Goal: Find specific page/section: Find specific page/section

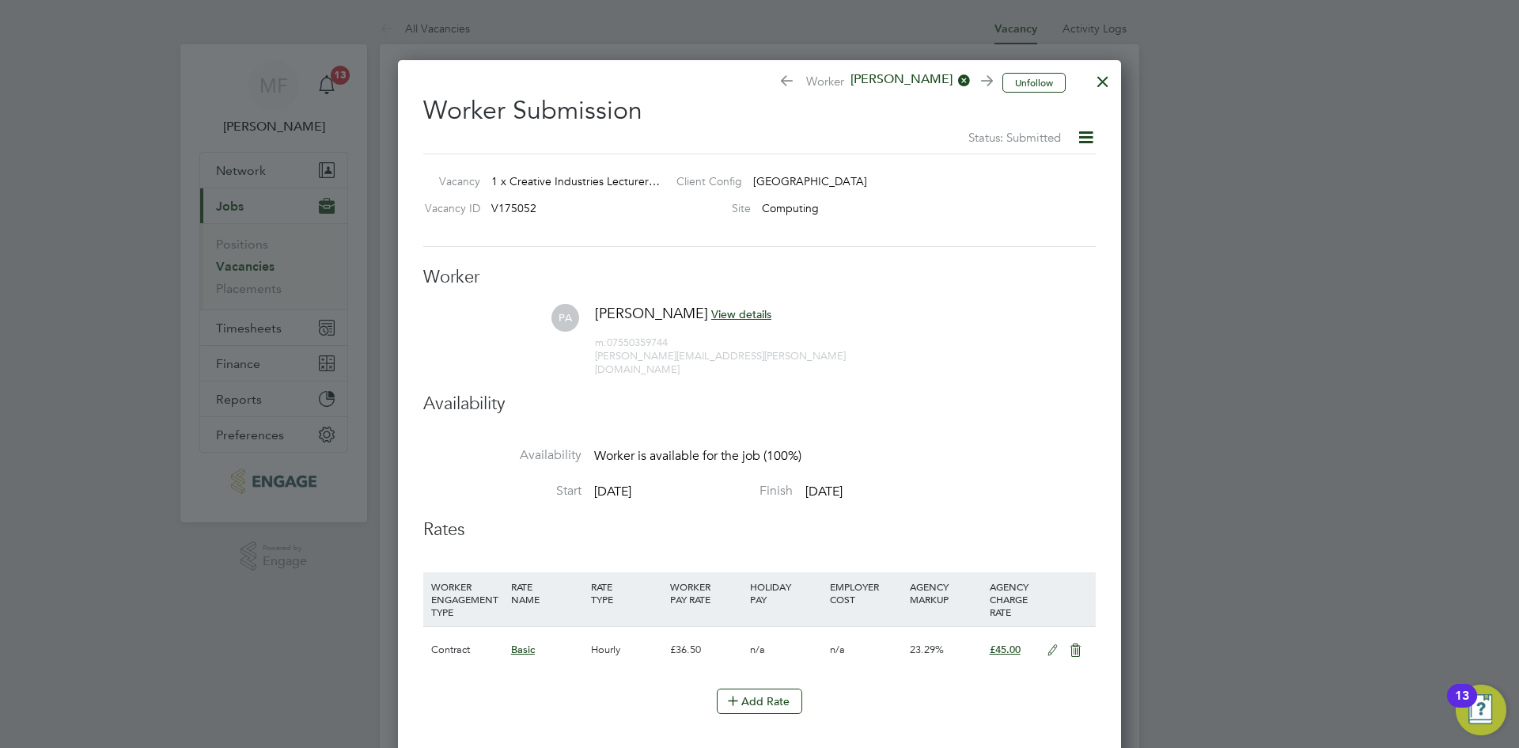
click at [1108, 77] on div at bounding box center [1103, 77] width 28 height 28
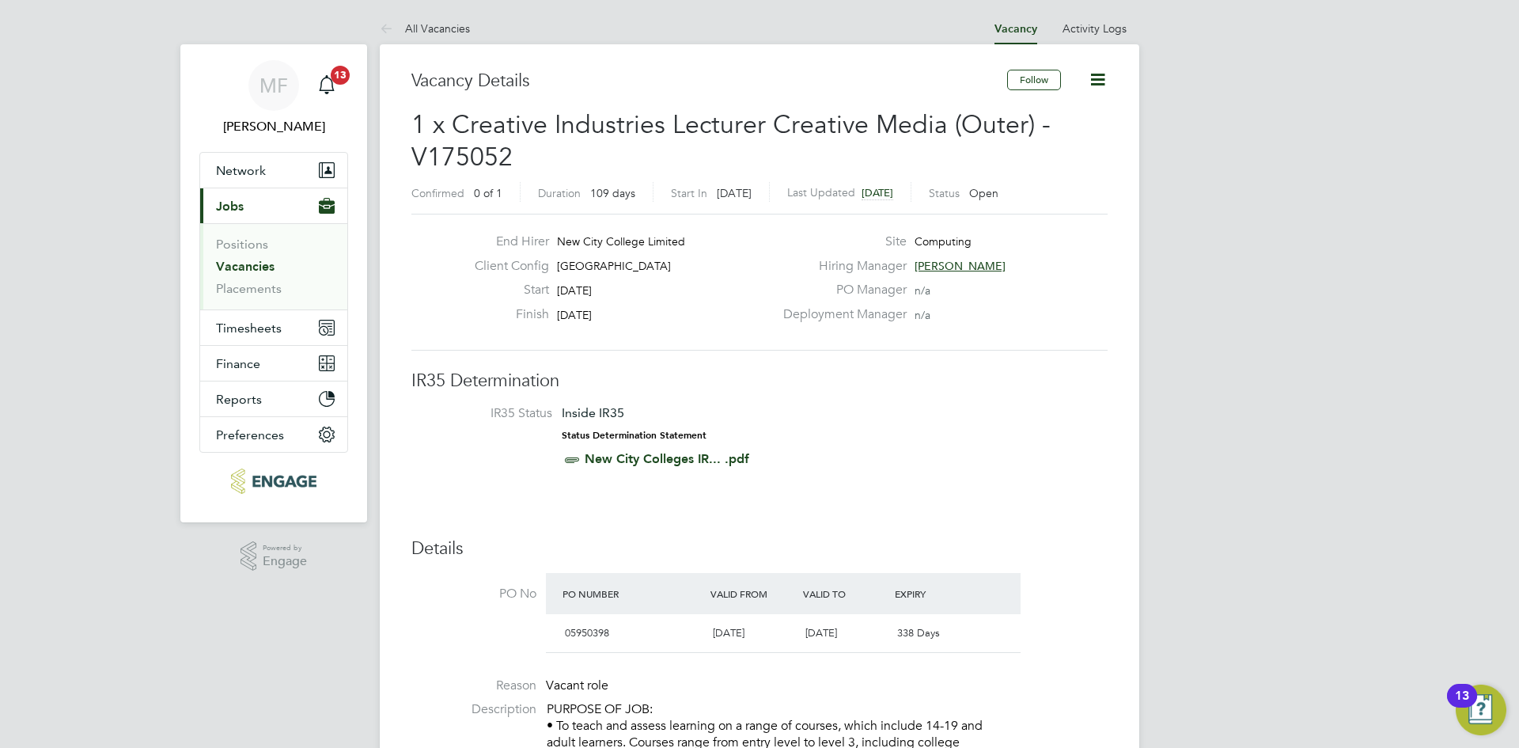
click at [245, 273] on link "Vacancies" at bounding box center [245, 266] width 59 height 15
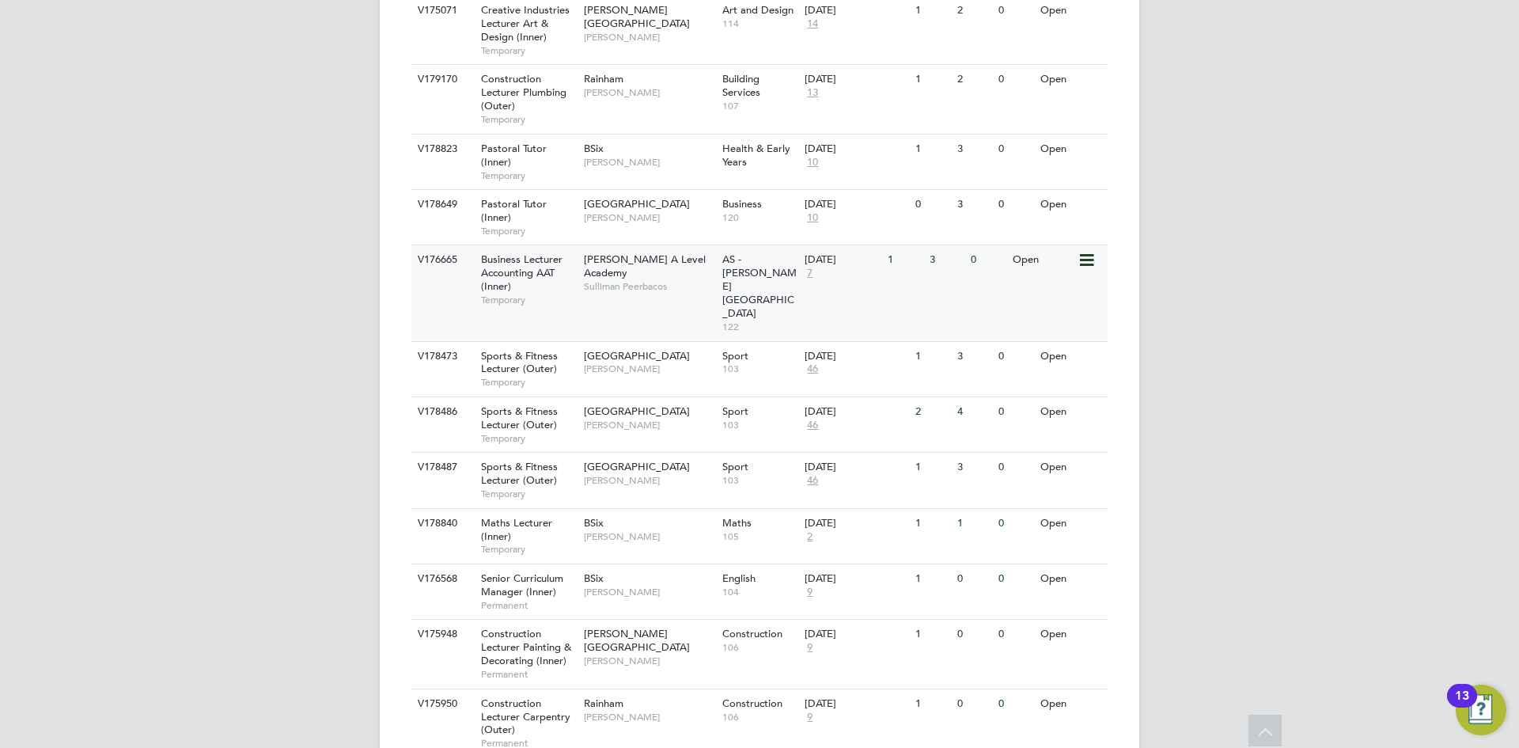
click at [521, 252] on span "Business Lecturer Accounting AAT (Inner)" at bounding box center [521, 272] width 81 height 40
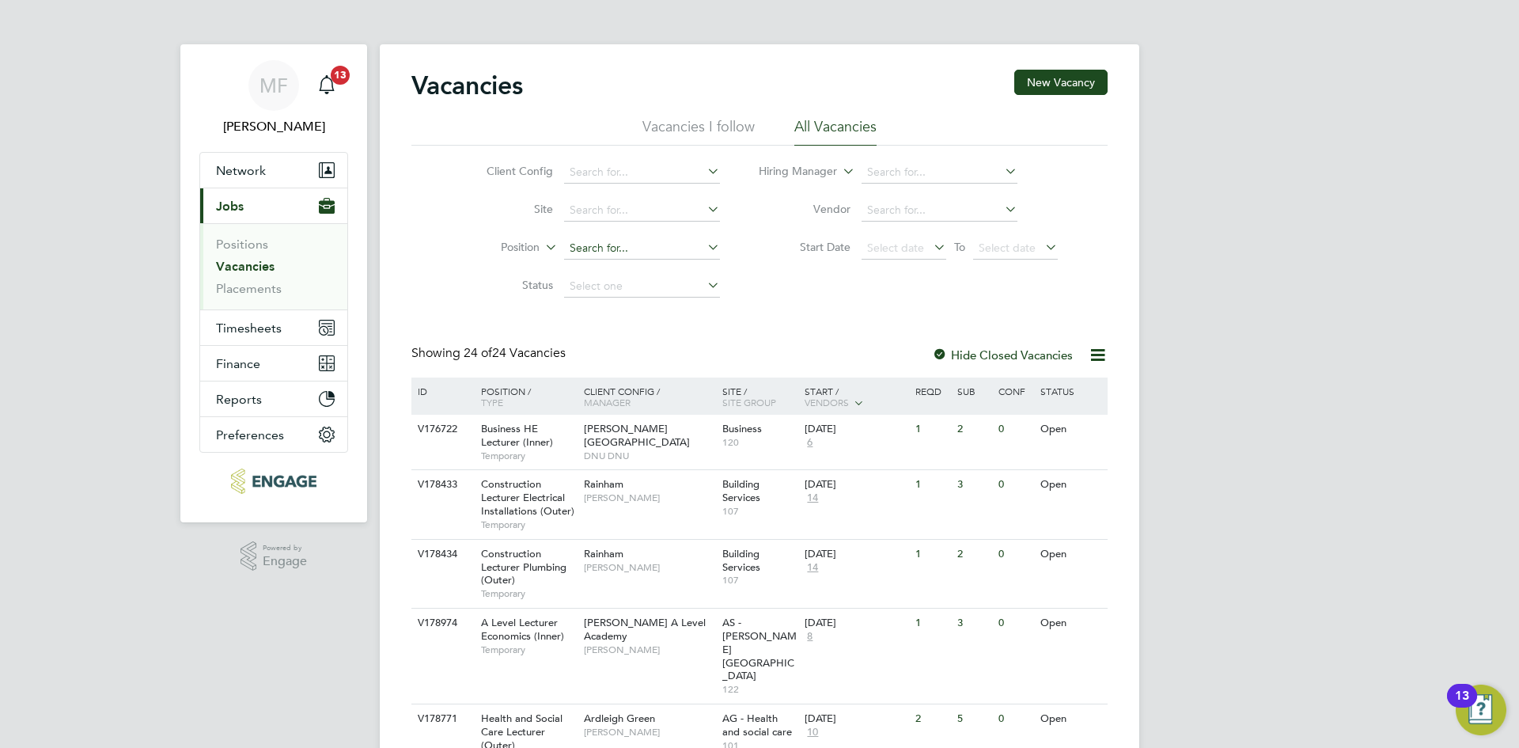
click at [599, 249] on input at bounding box center [642, 248] width 156 height 22
paste input "V178820"
type input "V178820"
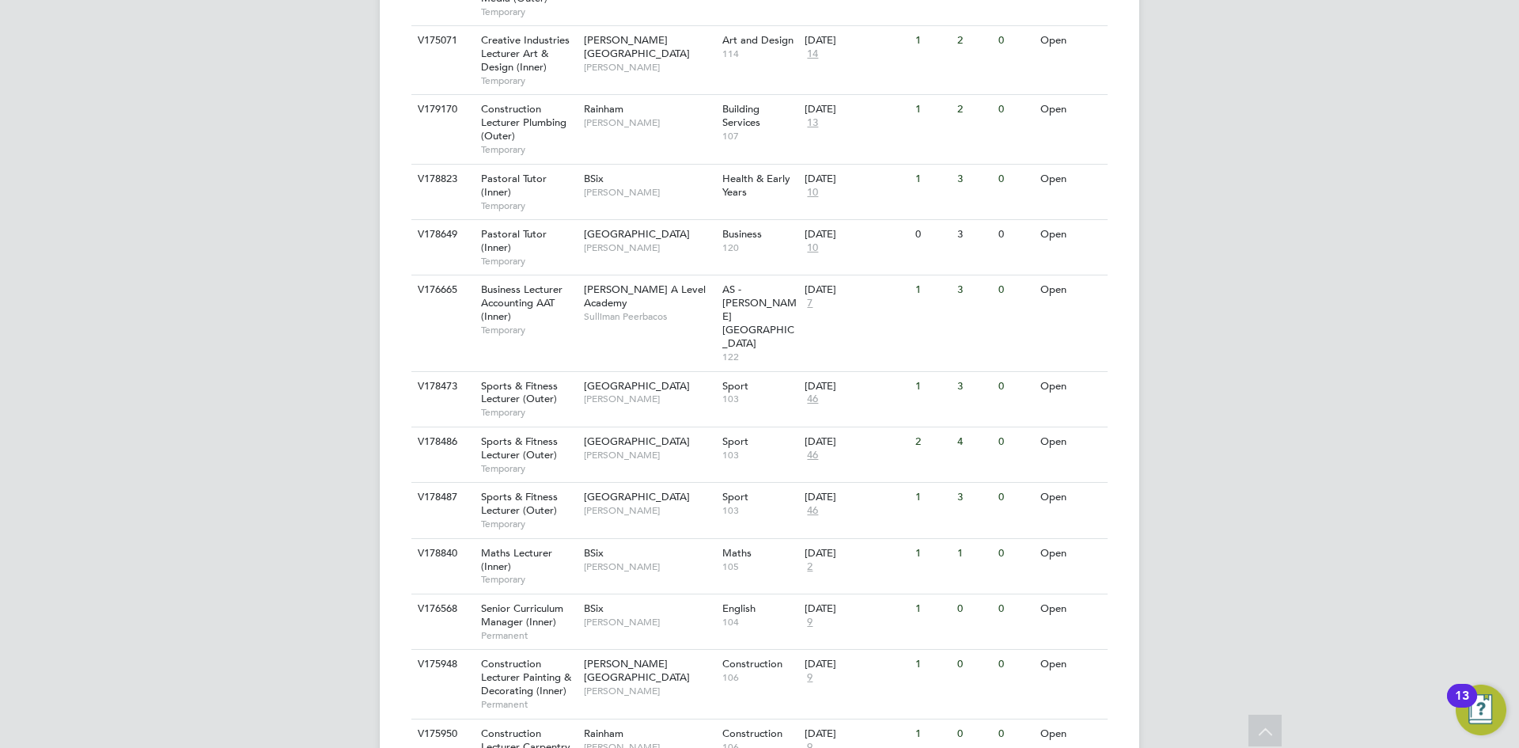
scroll to position [1247, 0]
